Goal: Find specific page/section: Find specific page/section

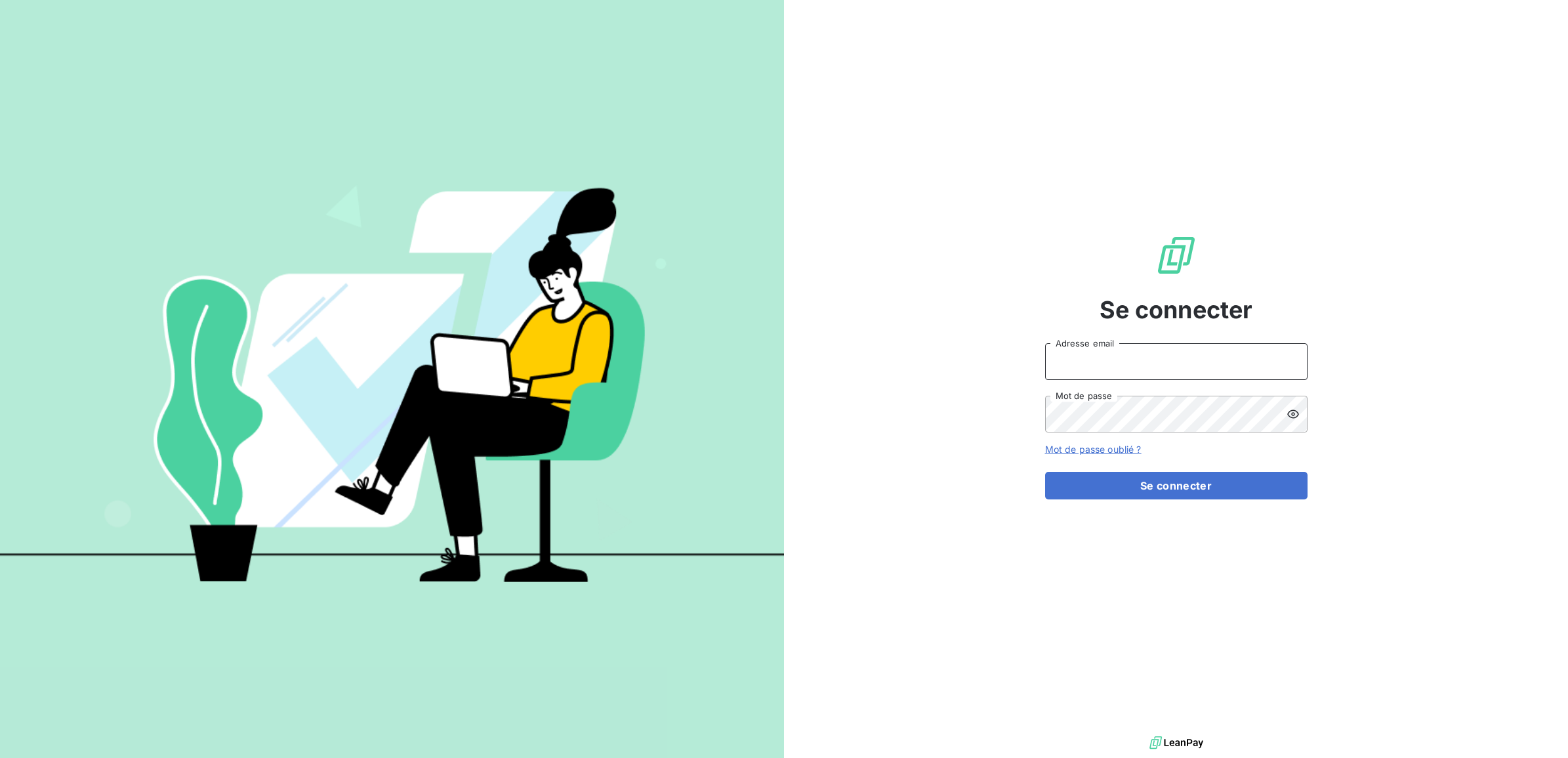
click at [1147, 354] on input "Adresse email" at bounding box center [1176, 361] width 262 height 37
type input "[EMAIL_ADDRESS][PERSON_NAME][DOMAIN_NAME]"
click at [1045, 472] on button "Se connecter" at bounding box center [1176, 485] width 262 height 27
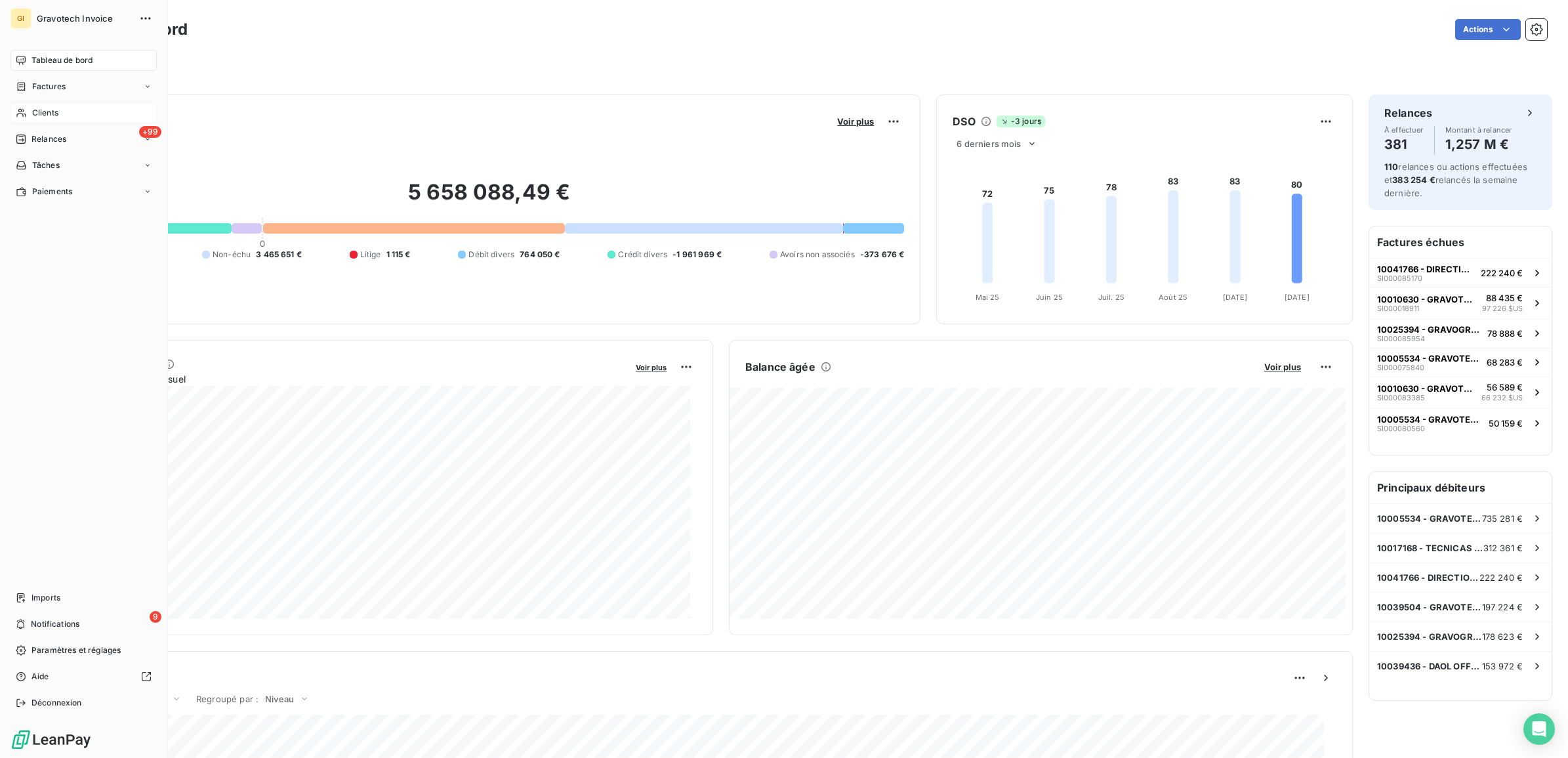
click at [38, 107] on span "Clients" at bounding box center [46, 112] width 27 height 12
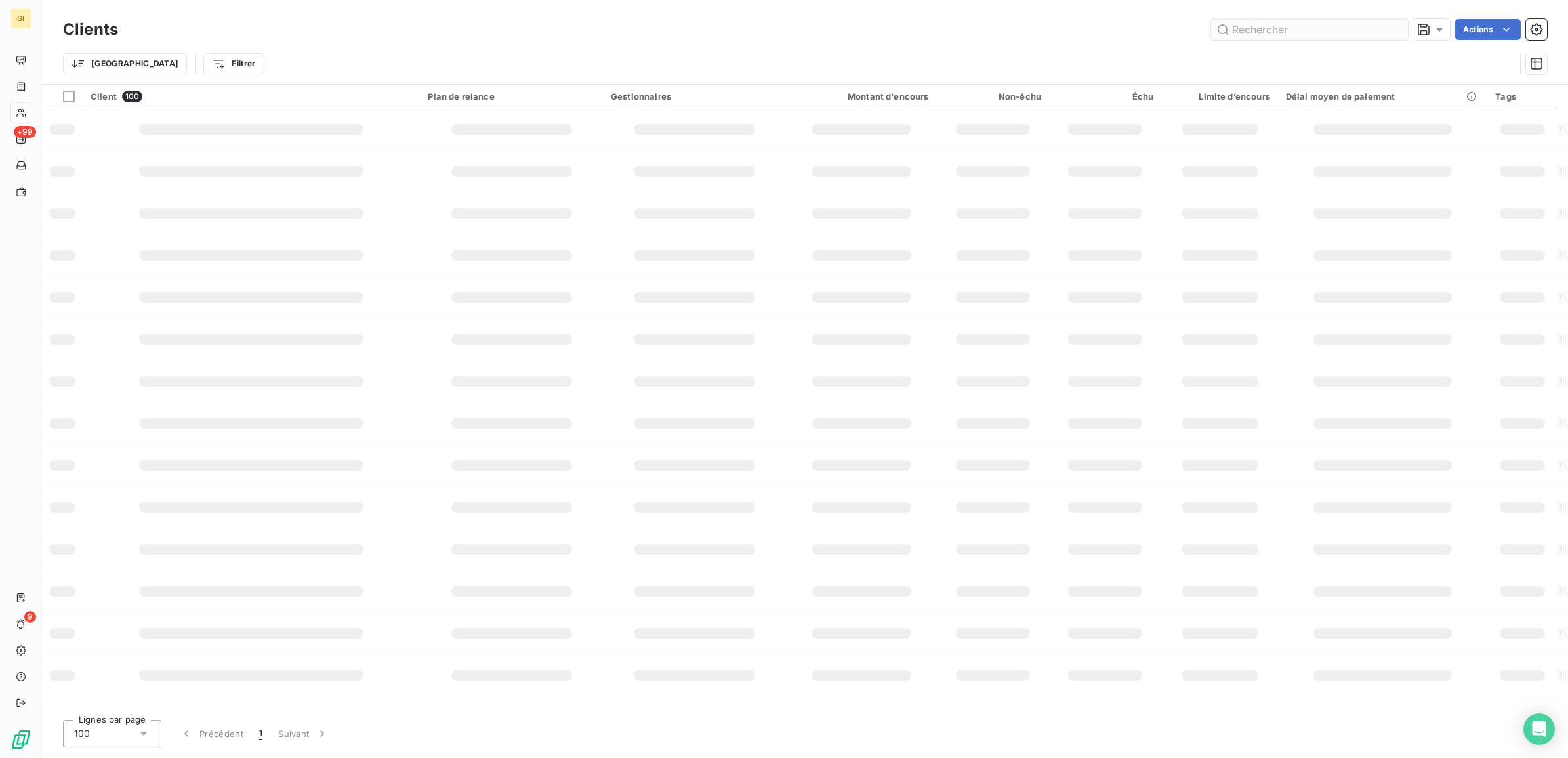
click at [1271, 32] on input "text" at bounding box center [1309, 29] width 196 height 21
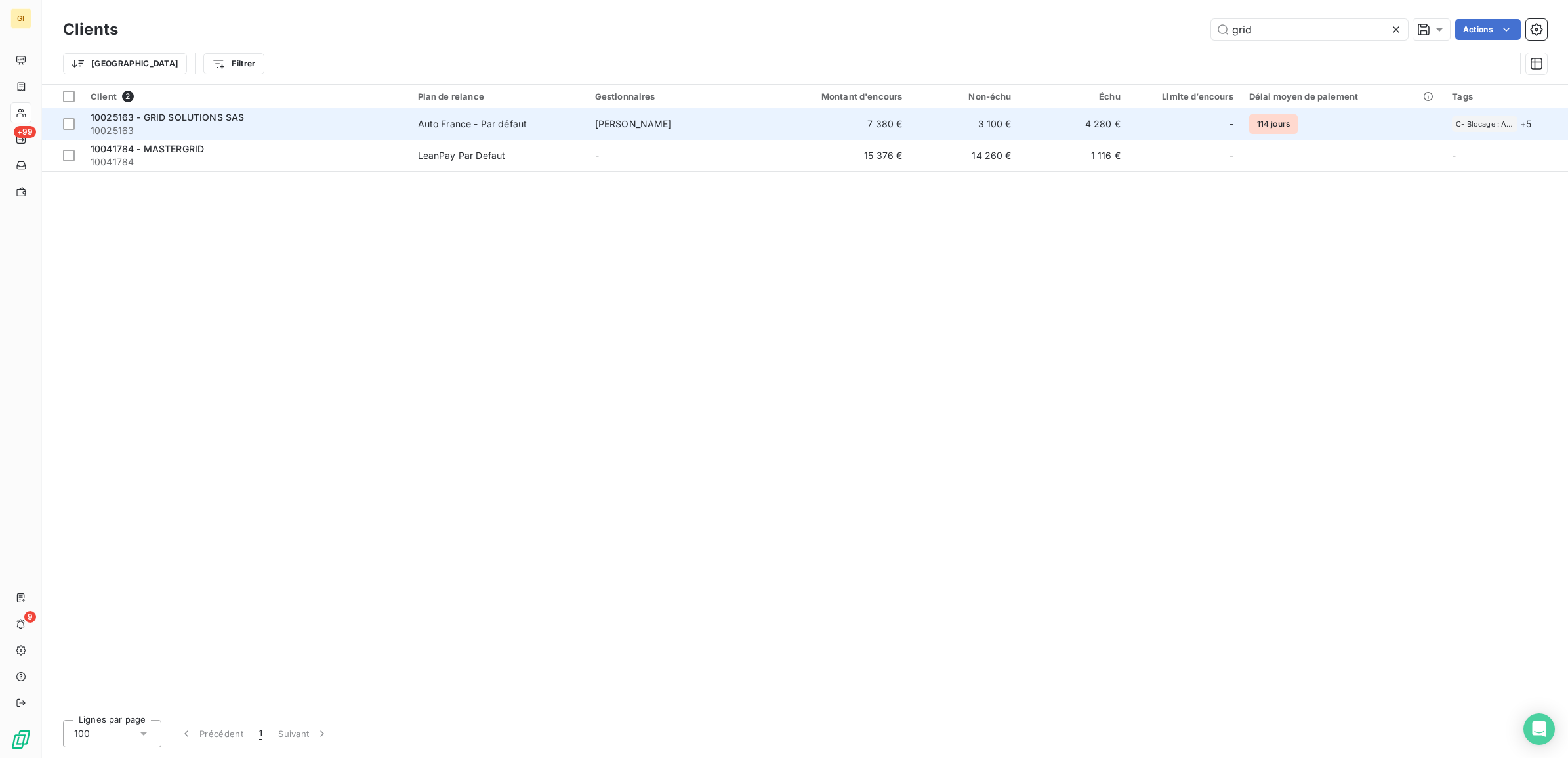
type input "grid"
click at [612, 122] on span "[PERSON_NAME]" at bounding box center [633, 123] width 77 height 11
